Goal: Information Seeking & Learning: Learn about a topic

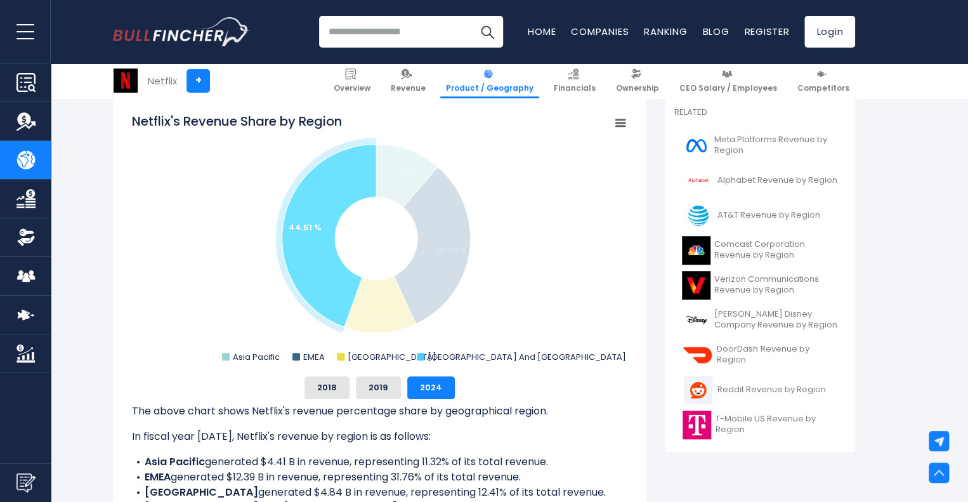
scroll to position [333, 0]
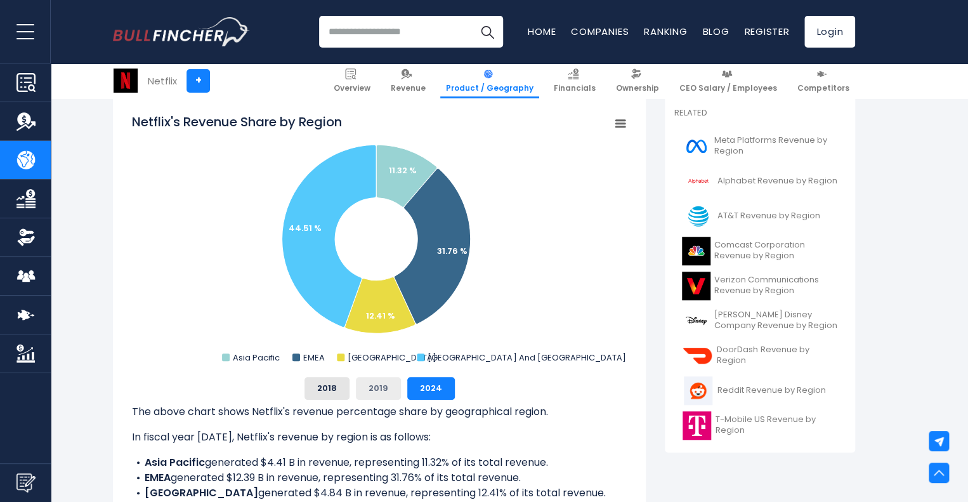
click at [372, 388] on button "2019" at bounding box center [378, 388] width 45 height 23
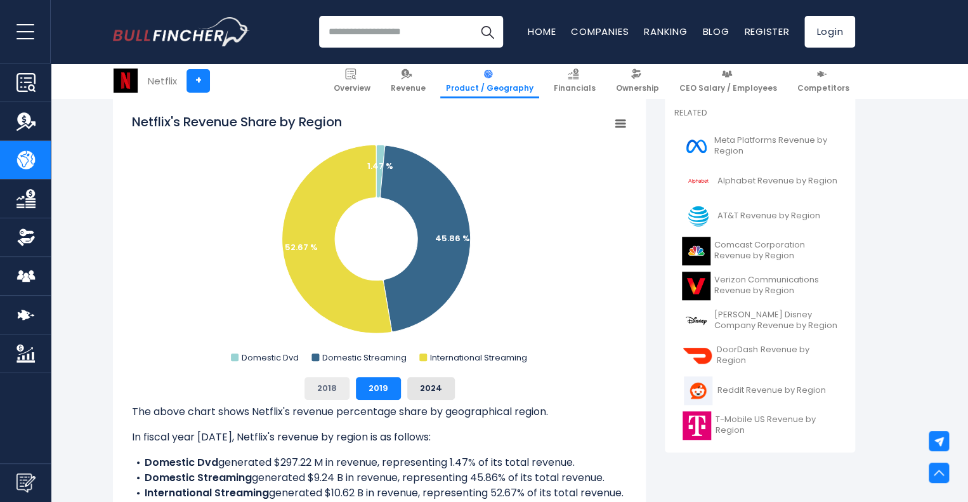
click at [331, 386] on button "2018" at bounding box center [327, 388] width 45 height 23
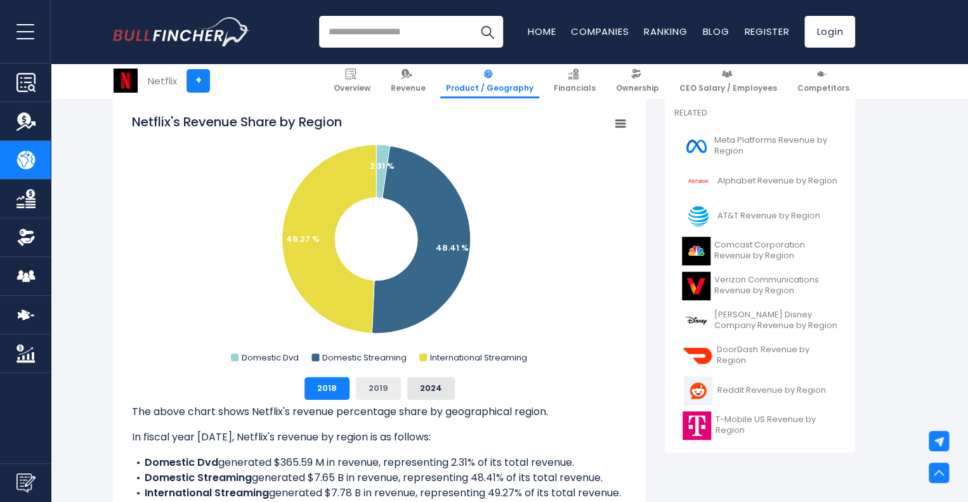
click at [383, 395] on button "2019" at bounding box center [378, 388] width 45 height 23
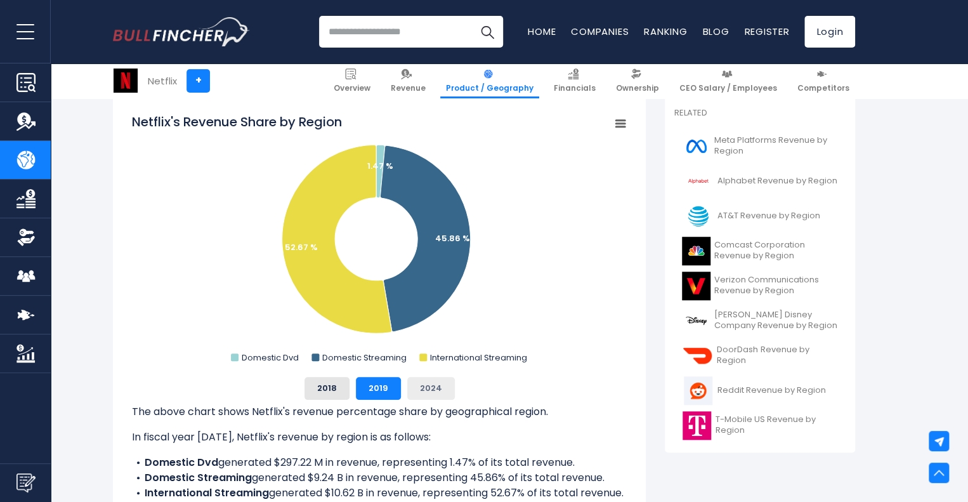
click at [421, 391] on button "2024" at bounding box center [431, 388] width 48 height 23
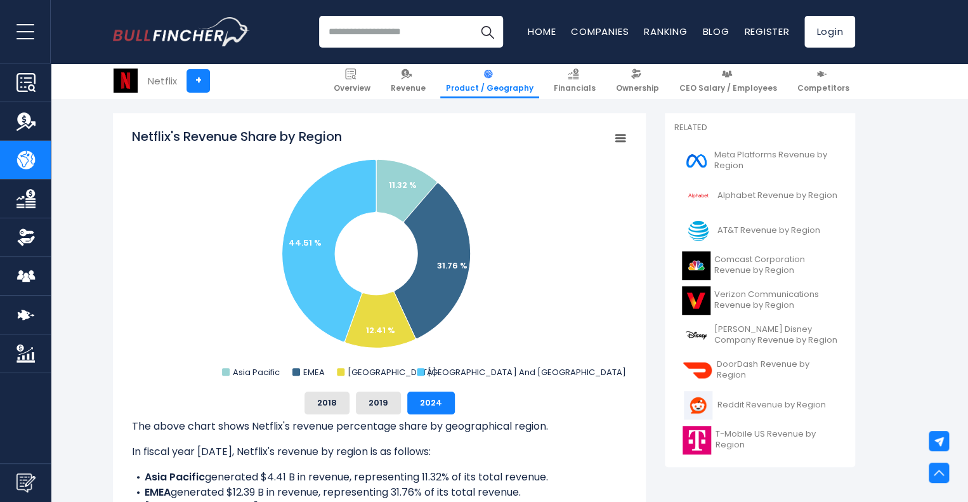
scroll to position [320, 0]
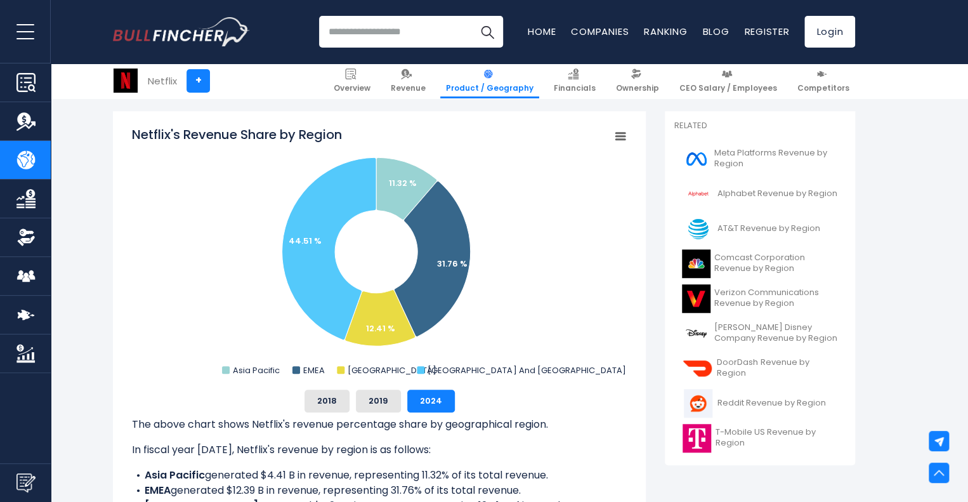
click at [624, 133] on icon "Netflix's Revenue Share by Region" at bounding box center [620, 136] width 9 height 6
click at [618, 131] on div "View Fullscreen Print chart Download PNG Image Download JPEG Image" at bounding box center [577, 195] width 138 height 137
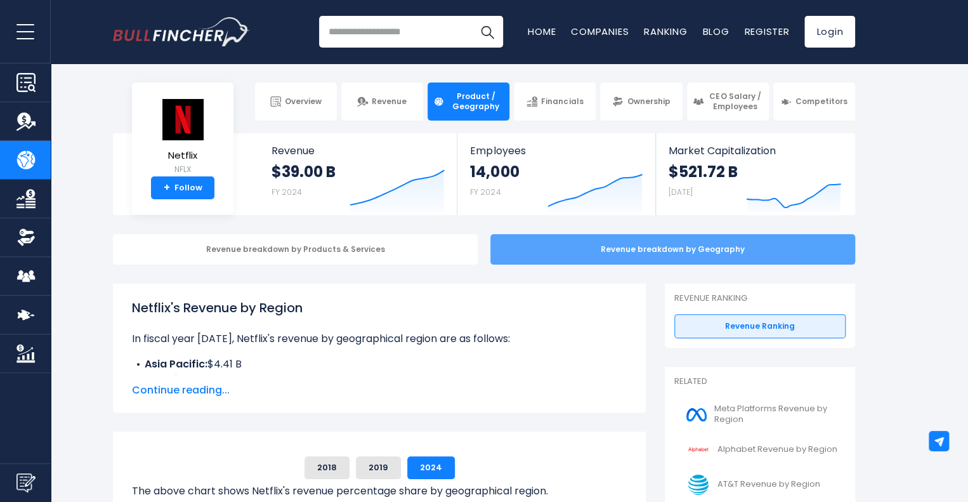
click at [510, 253] on div "Revenue breakdown by Geography" at bounding box center [672, 249] width 365 height 30
click at [561, 243] on div "Revenue breakdown by Geography" at bounding box center [672, 249] width 365 height 30
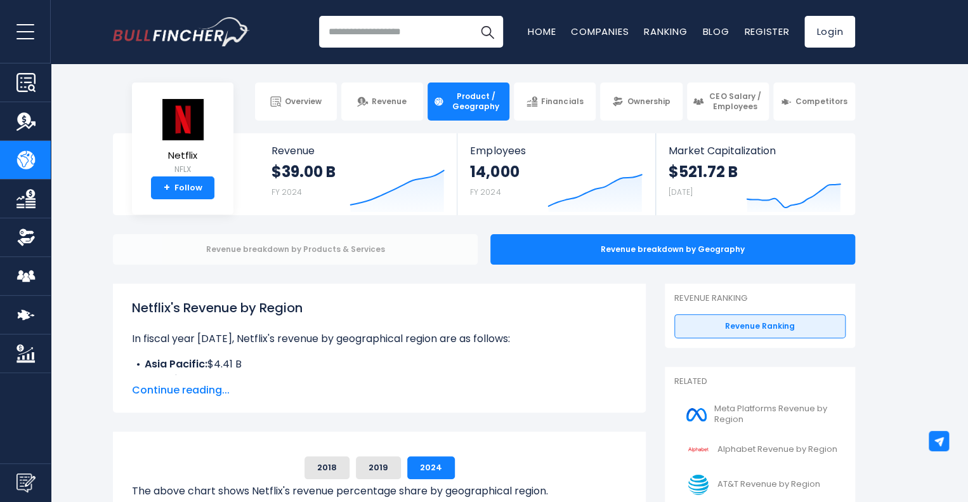
click at [369, 243] on div "Revenue breakdown by Products & Services" at bounding box center [295, 249] width 365 height 30
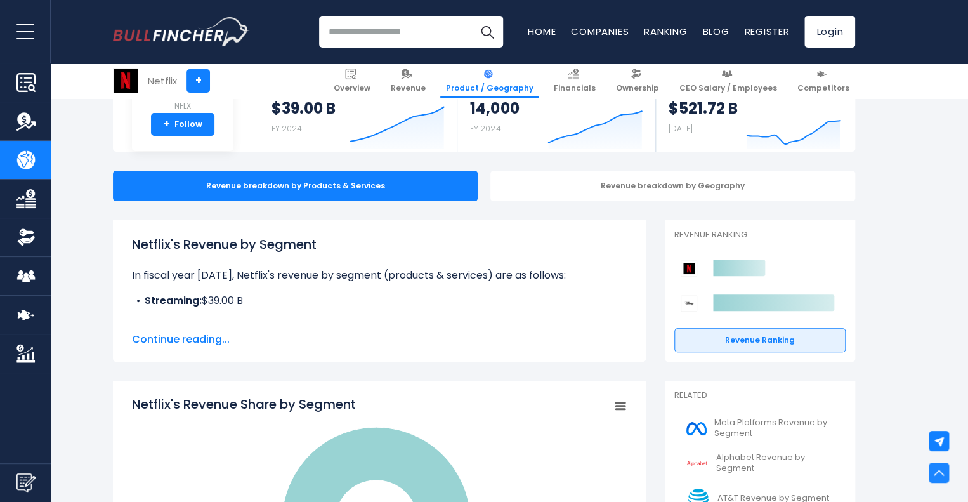
scroll to position [62, 0]
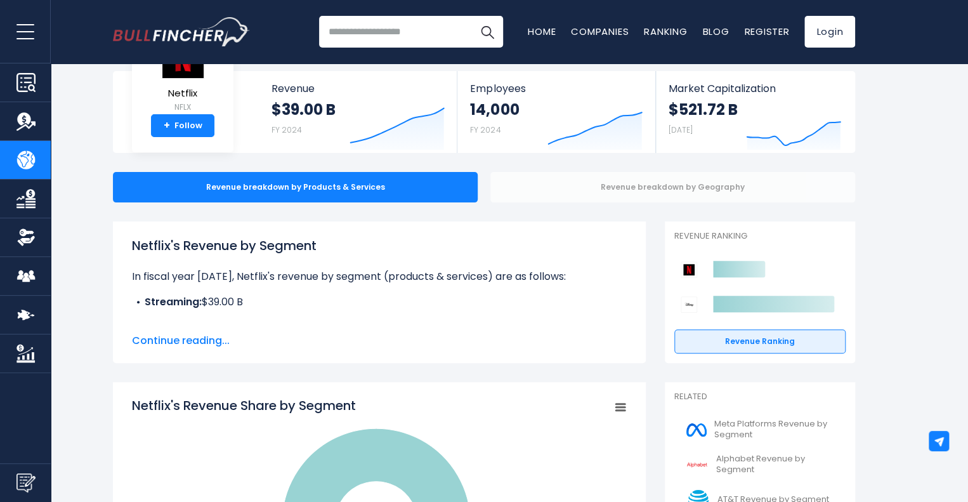
click at [641, 188] on div "Revenue breakdown by Geography" at bounding box center [672, 187] width 365 height 30
click at [662, 191] on div "Revenue breakdown by Geography" at bounding box center [672, 187] width 365 height 30
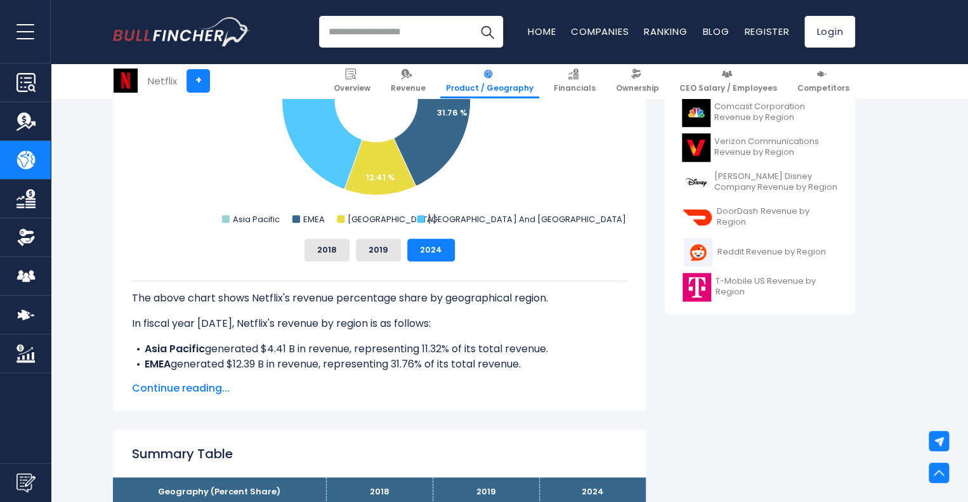
scroll to position [472, 0]
click at [216, 388] on span "Continue reading..." at bounding box center [379, 387] width 495 height 15
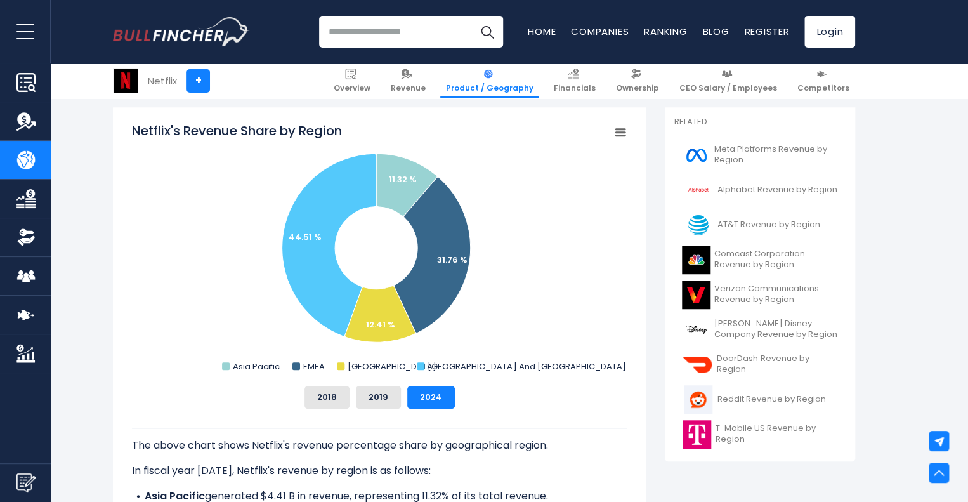
scroll to position [325, 0]
